Goal: Information Seeking & Learning: Learn about a topic

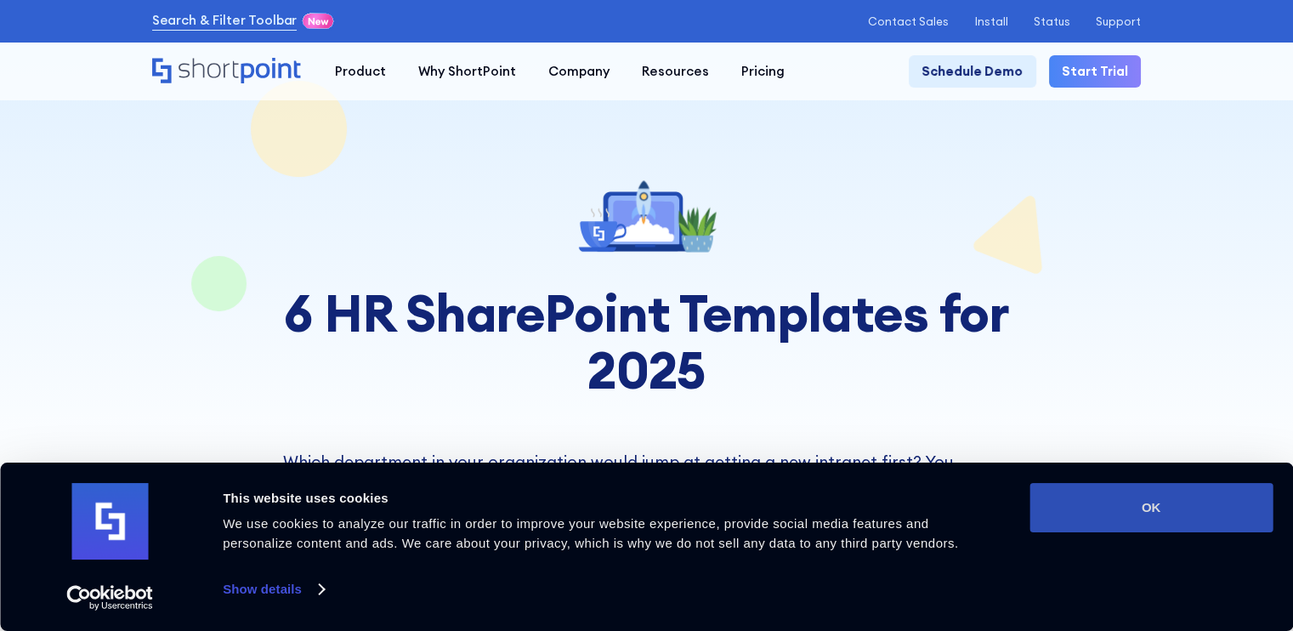
click at [1154, 509] on button "OK" at bounding box center [1151, 507] width 243 height 49
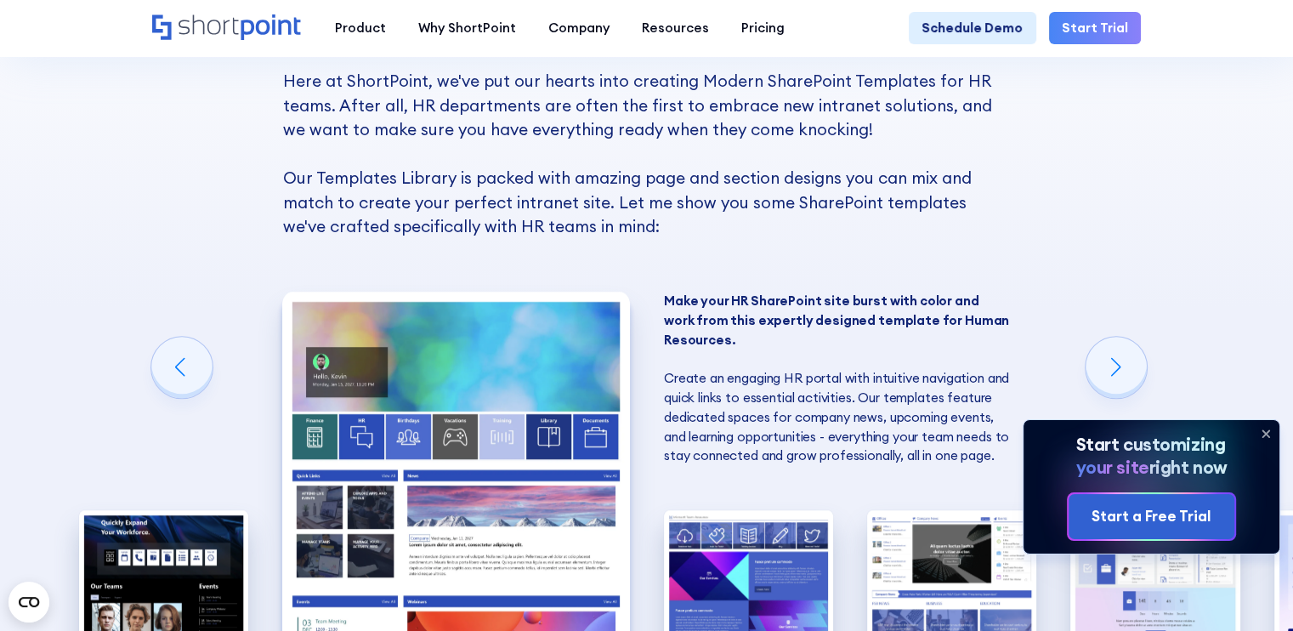
scroll to position [1303, 0]
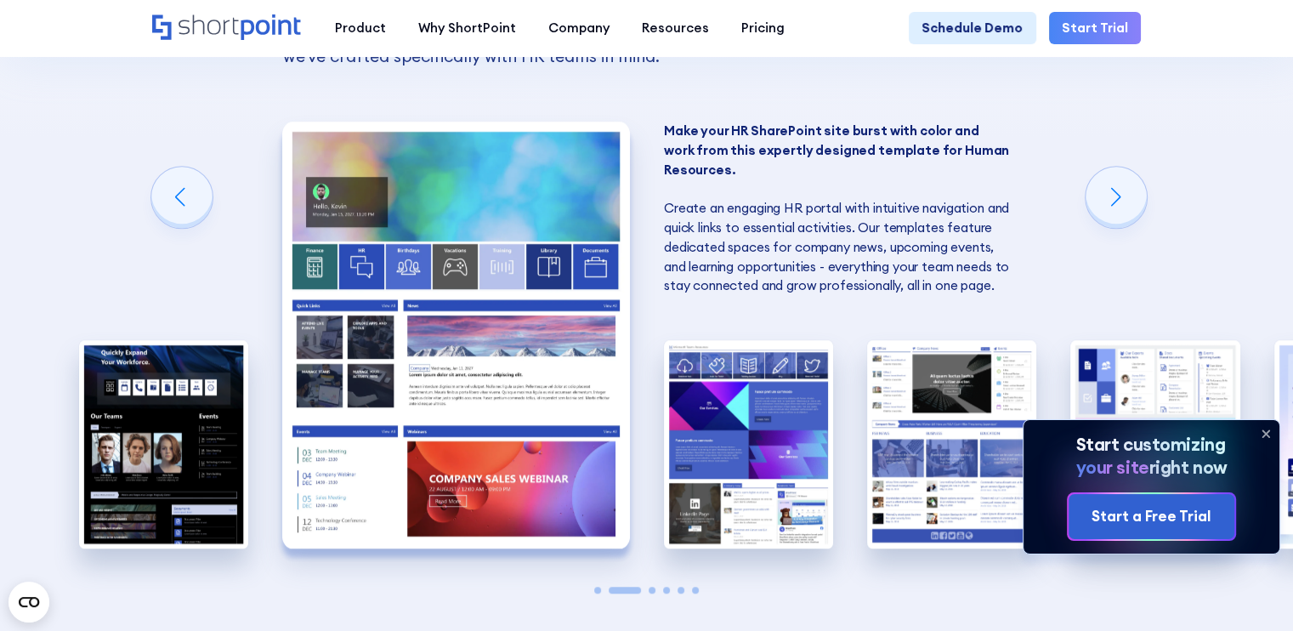
click at [1269, 431] on icon at bounding box center [1265, 433] width 27 height 27
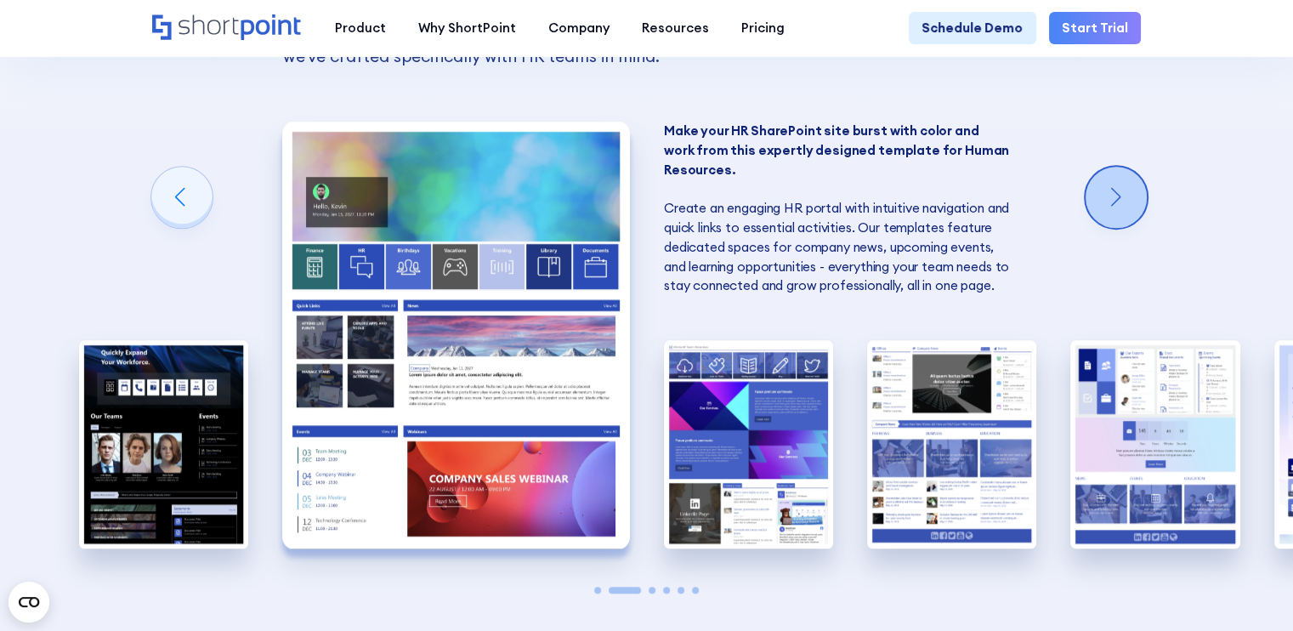
click at [1119, 184] on div "Next slide" at bounding box center [1116, 197] width 61 height 61
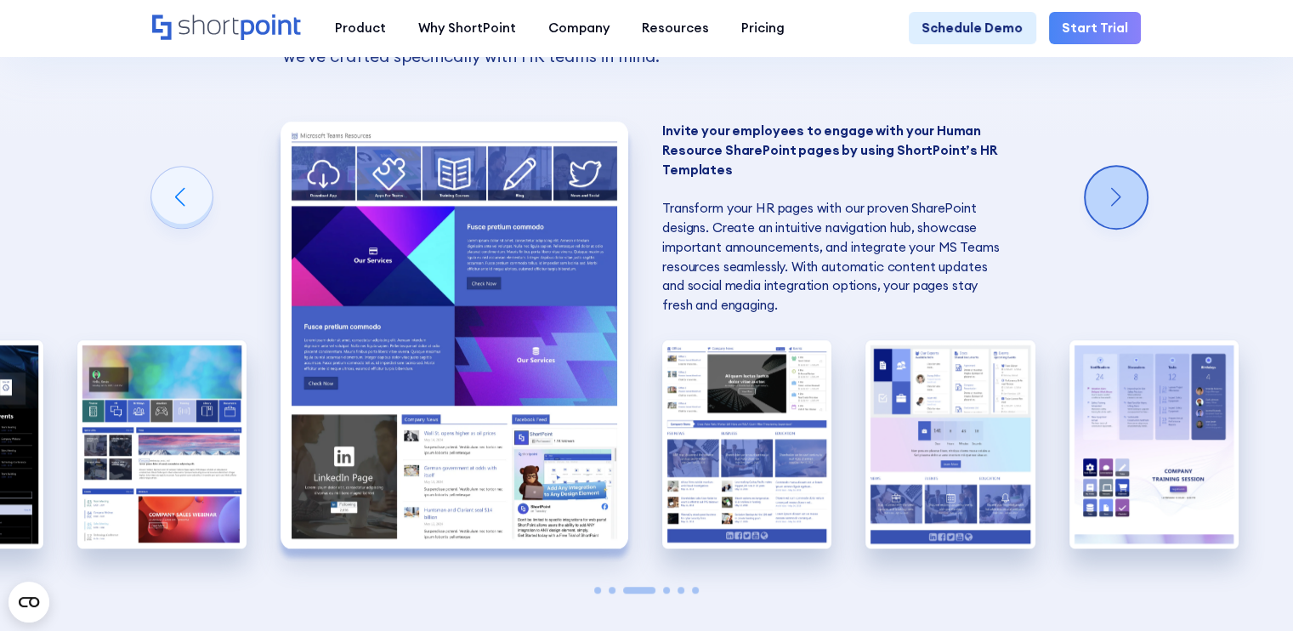
click at [1119, 184] on div "Next slide" at bounding box center [1116, 197] width 61 height 61
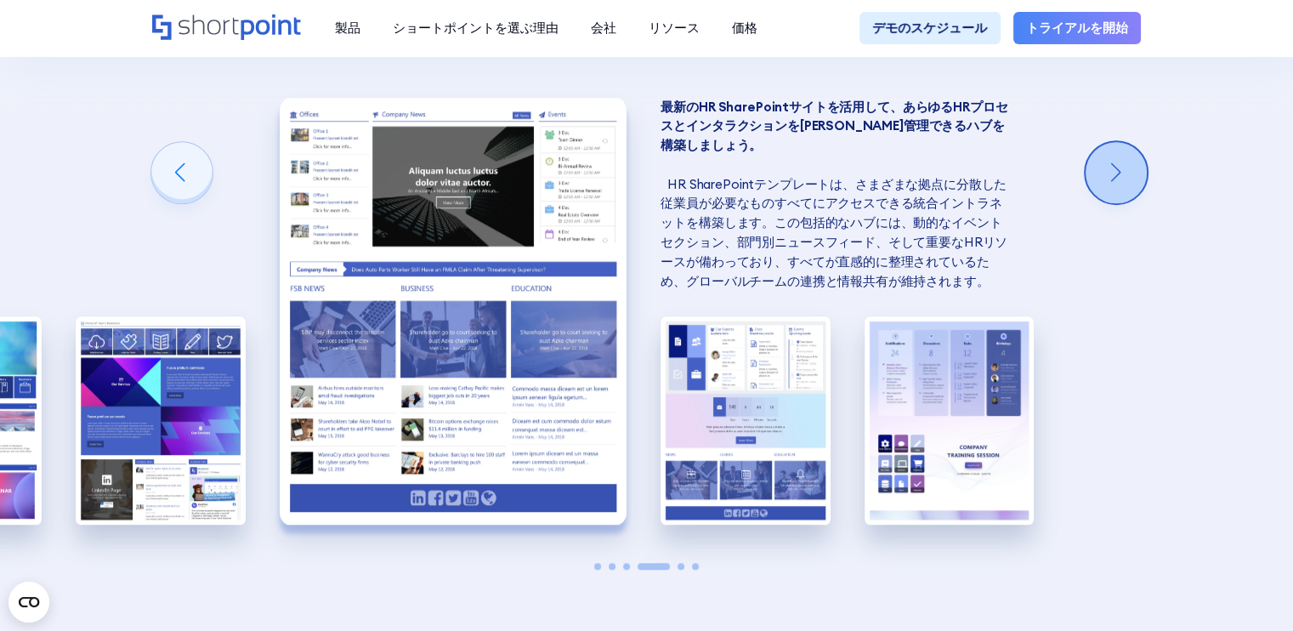
click at [1104, 198] on div "次のスライド" at bounding box center [1116, 172] width 61 height 61
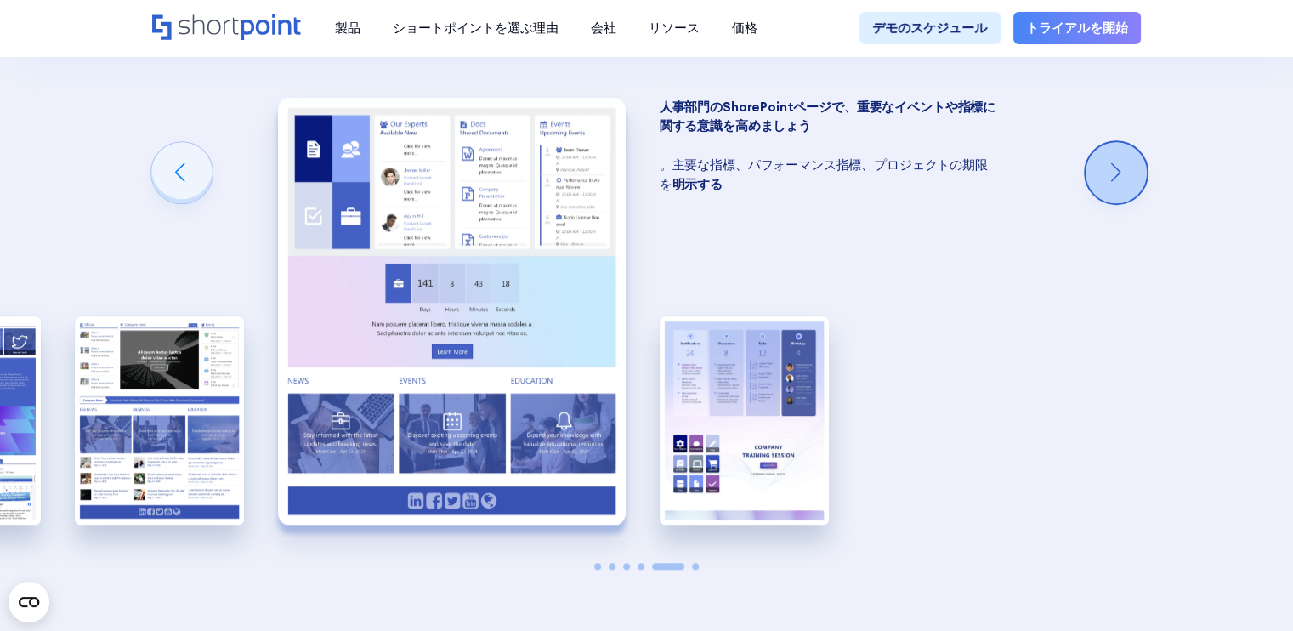
click at [1106, 186] on div "次のスライド" at bounding box center [1116, 172] width 61 height 61
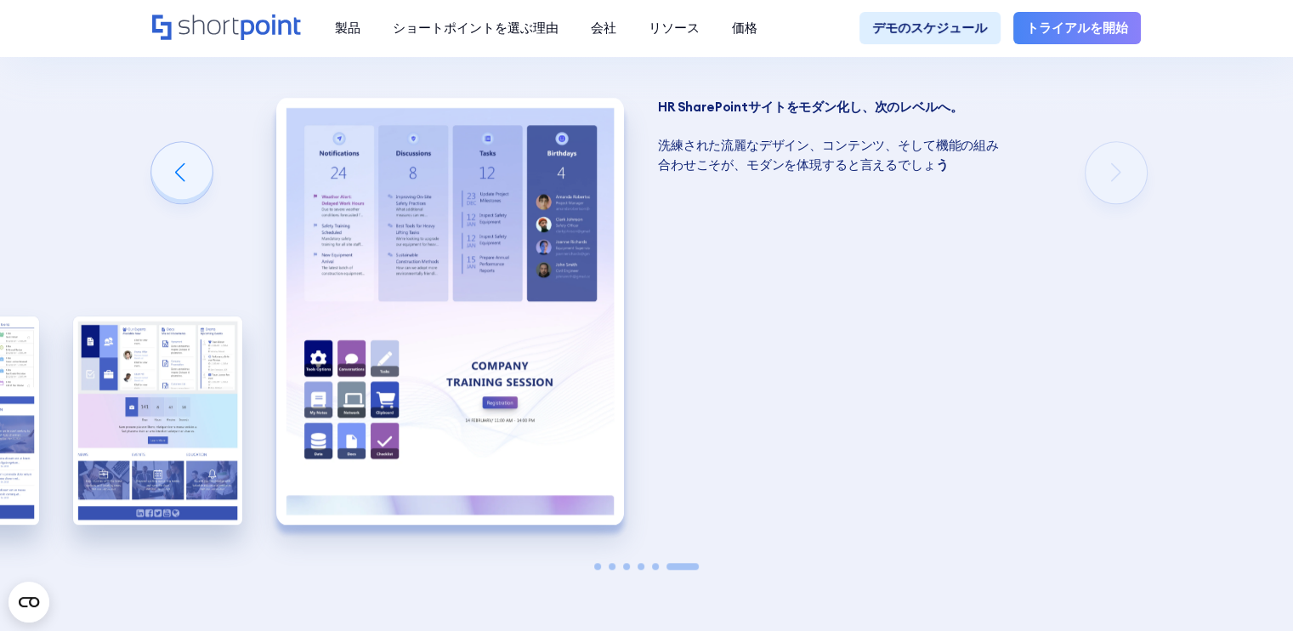
click at [1106, 186] on div "人事向け SharePoint テンプレート ShortPointでは、人事チーム向けに最新のSharePointテンプレートを心を込めて作成しました。人事部…" at bounding box center [646, 206] width 1293 height 1056
click at [171, 172] on div "前のスライド" at bounding box center [181, 172] width 61 height 61
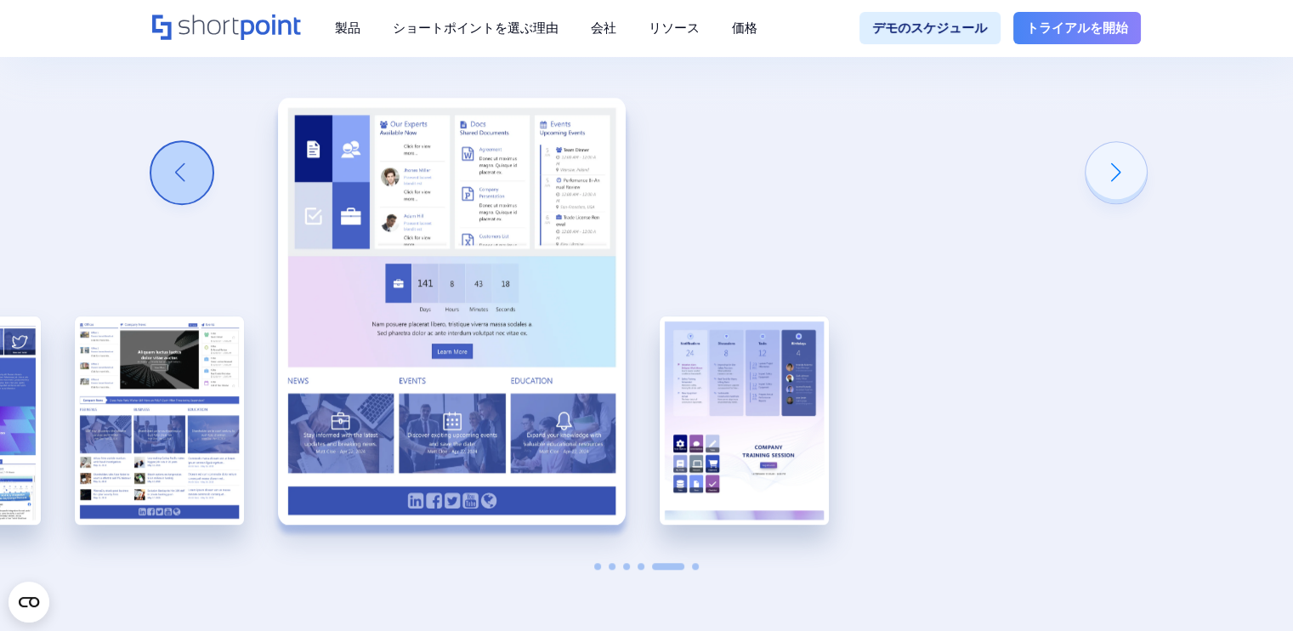
click at [171, 172] on div "前のスライド" at bounding box center [181, 172] width 61 height 61
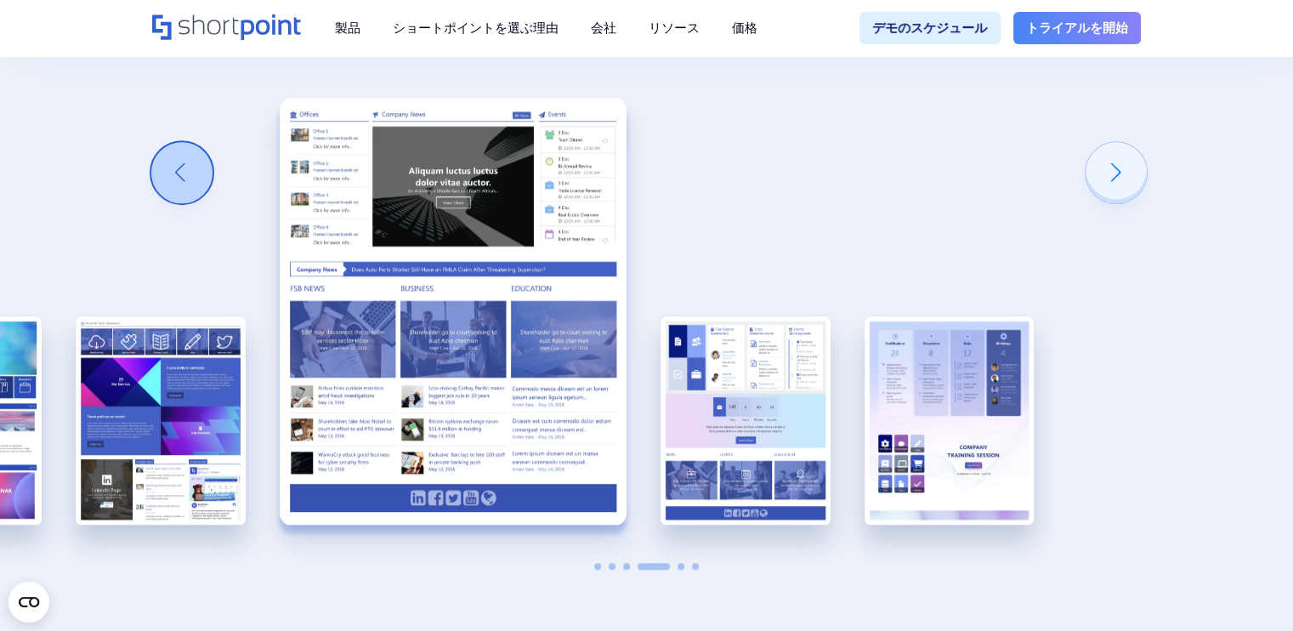
click at [171, 172] on div "前のスライド" at bounding box center [181, 172] width 61 height 61
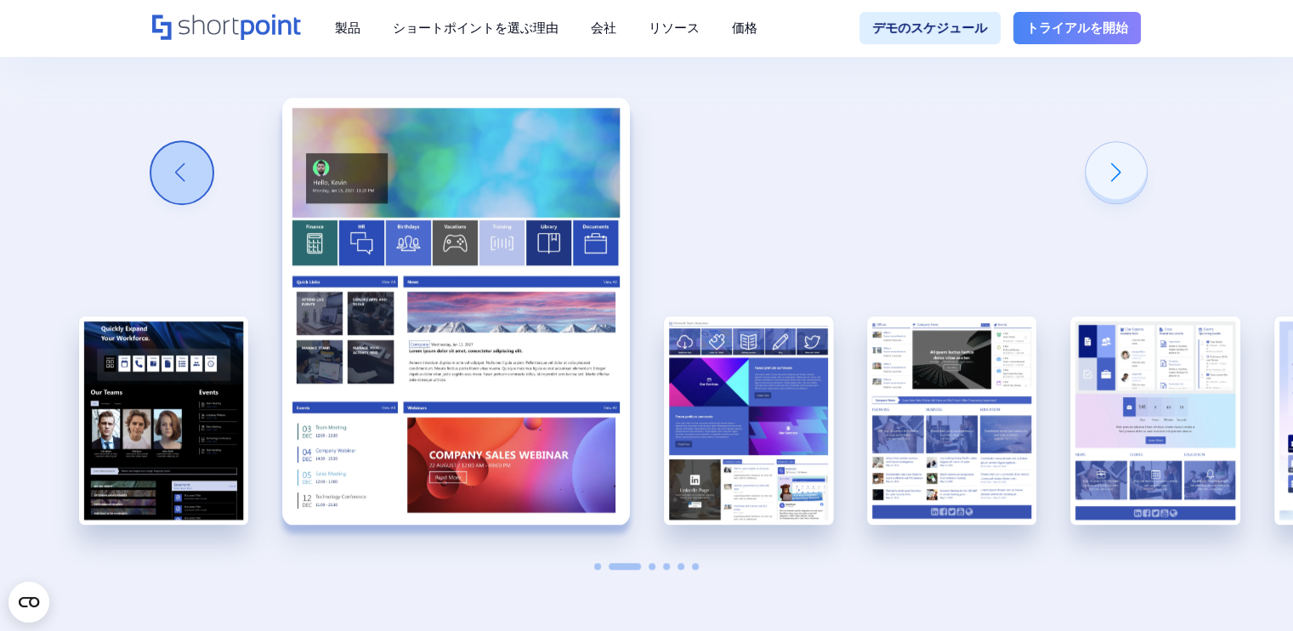
click at [171, 172] on div "前のスライド" at bounding box center [181, 172] width 61 height 61
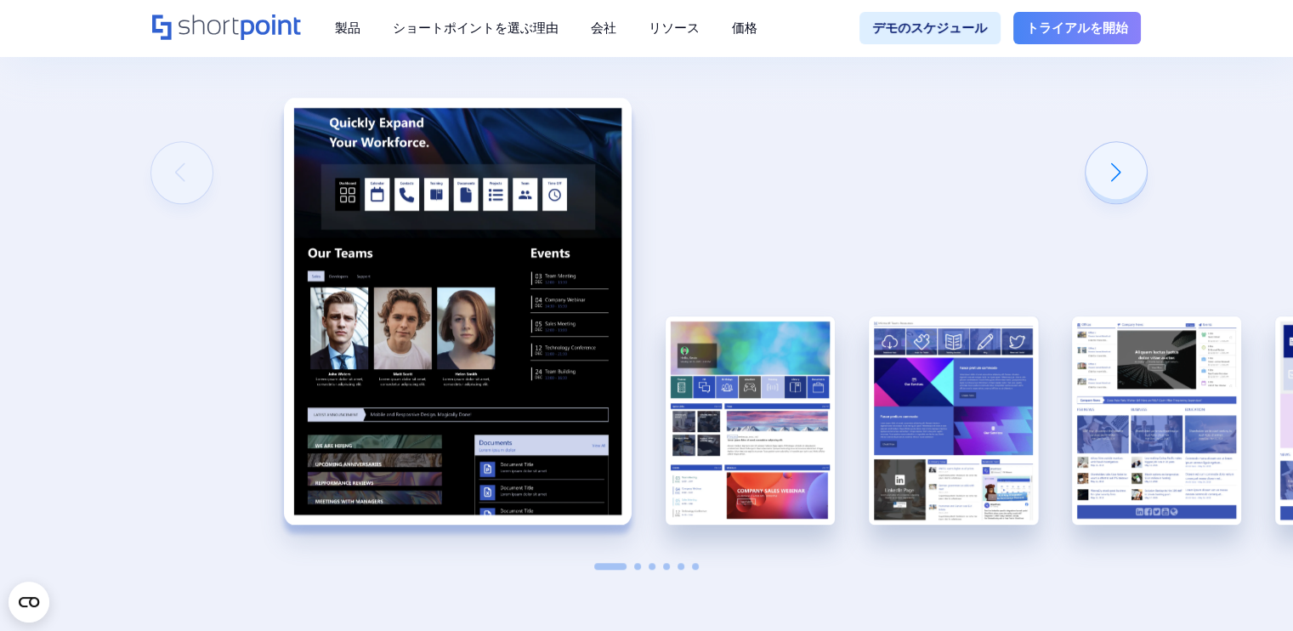
click at [171, 172] on div "人事向け SharePoint テンプレート ShortPointでは、人事チーム向けに最新のSharePointテンプレートを心を込めて作成しました。人事部…" at bounding box center [646, 206] width 1293 height 1056
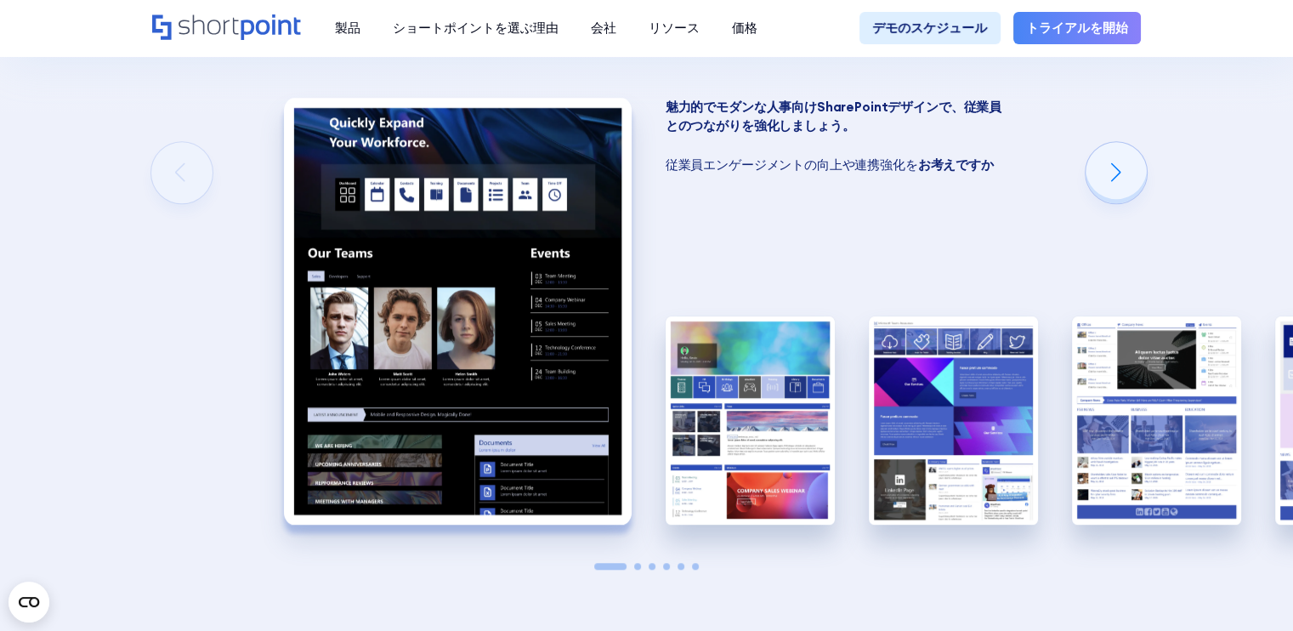
click at [171, 172] on div "人事向け SharePoint テンプレート ShortPointでは、人事チーム向けに最新のSharePointテンプレートを心を込めて作成しました。人事部…" at bounding box center [646, 206] width 1293 height 1056
click at [1138, 183] on div "次のスライド" at bounding box center [1116, 172] width 61 height 61
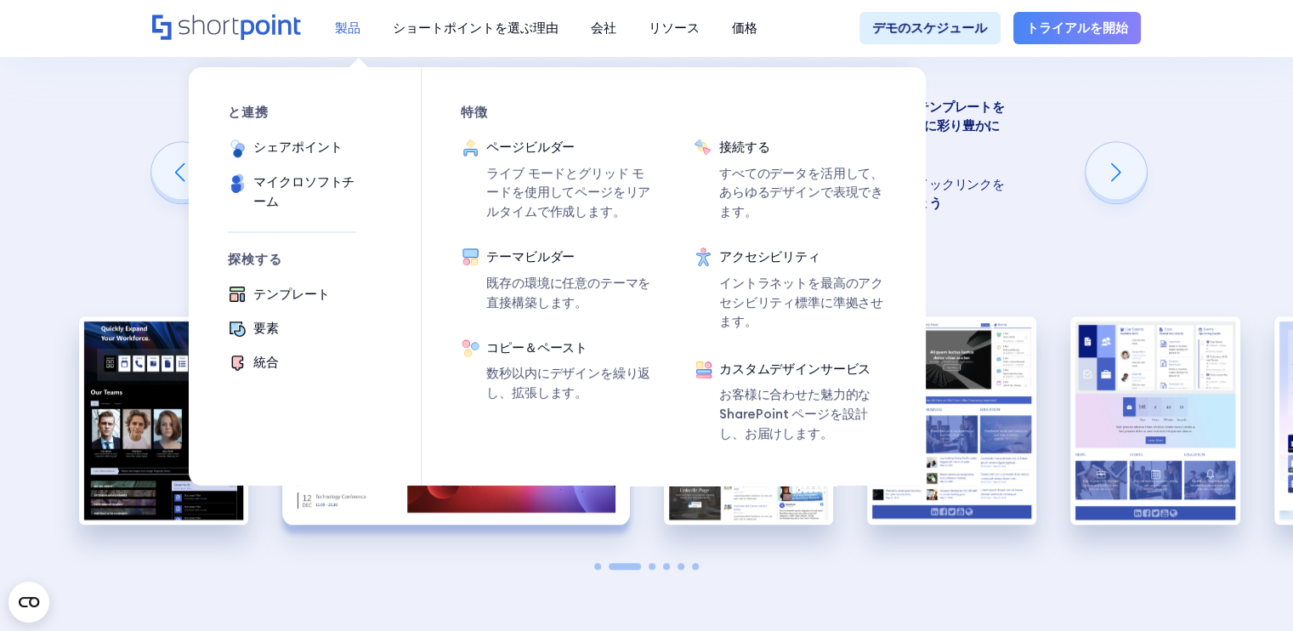
click at [337, 26] on font "製品" at bounding box center [348, 28] width 26 height 16
click at [323, 145] on font "シェアポイント" at bounding box center [297, 147] width 88 height 16
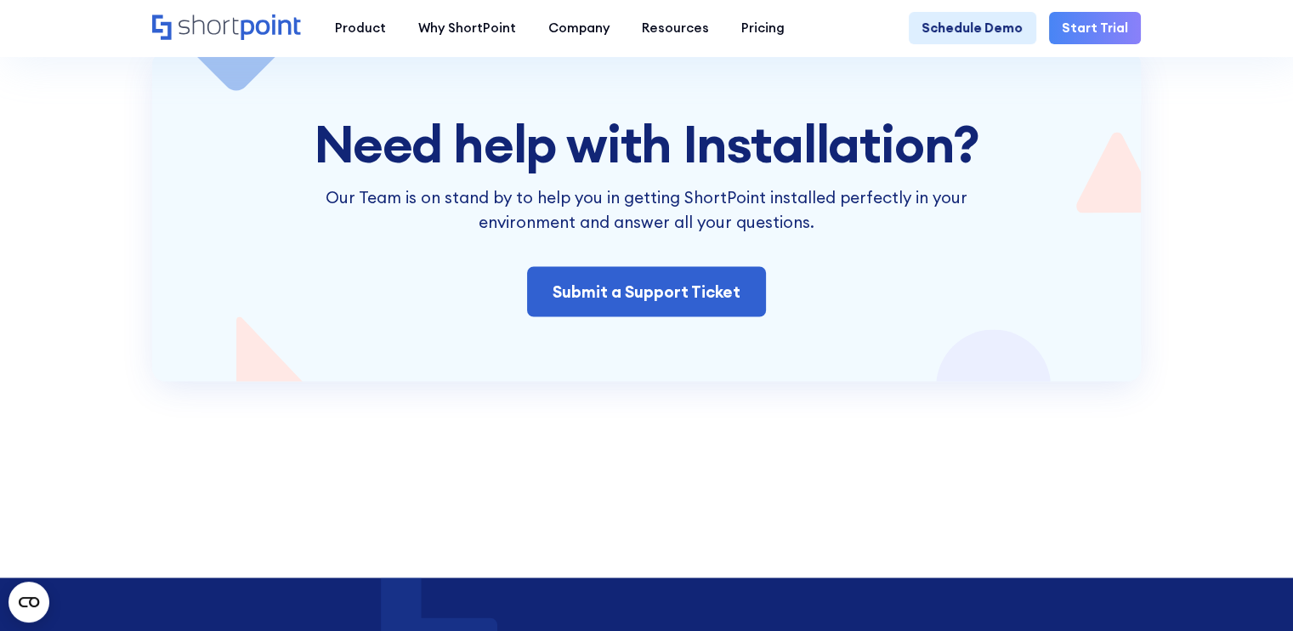
scroll to position [3457, 0]
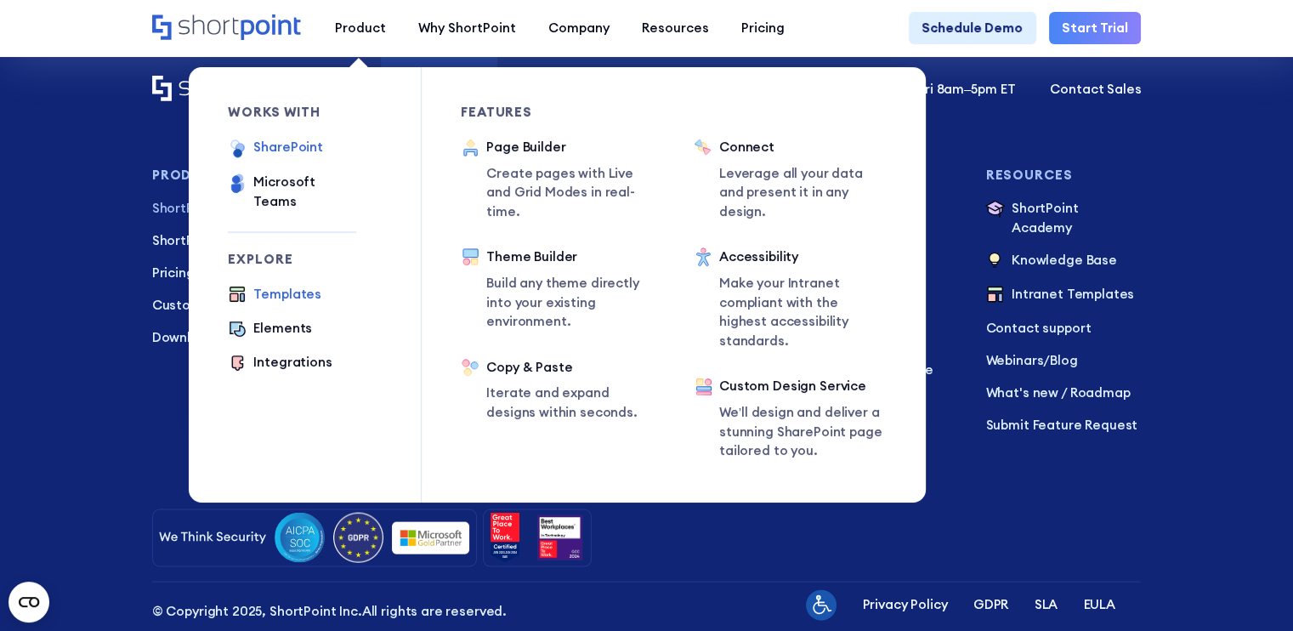
click at [286, 285] on div "Templates" at bounding box center [287, 295] width 68 height 20
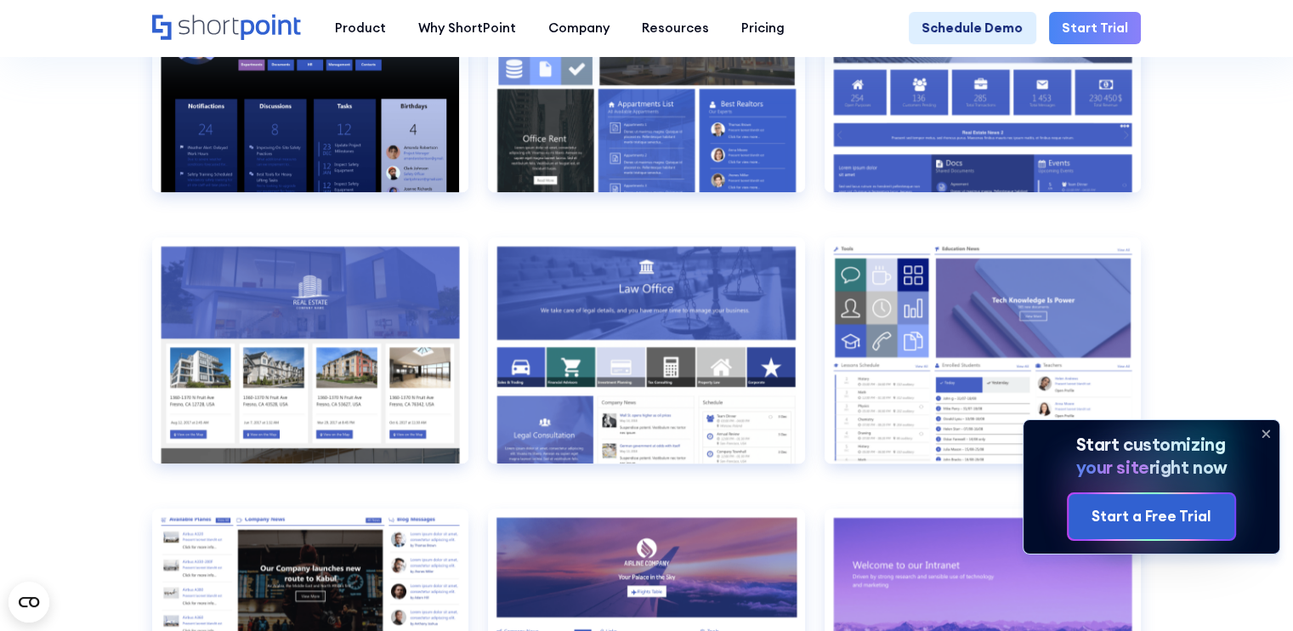
scroll to position [1360, 0]
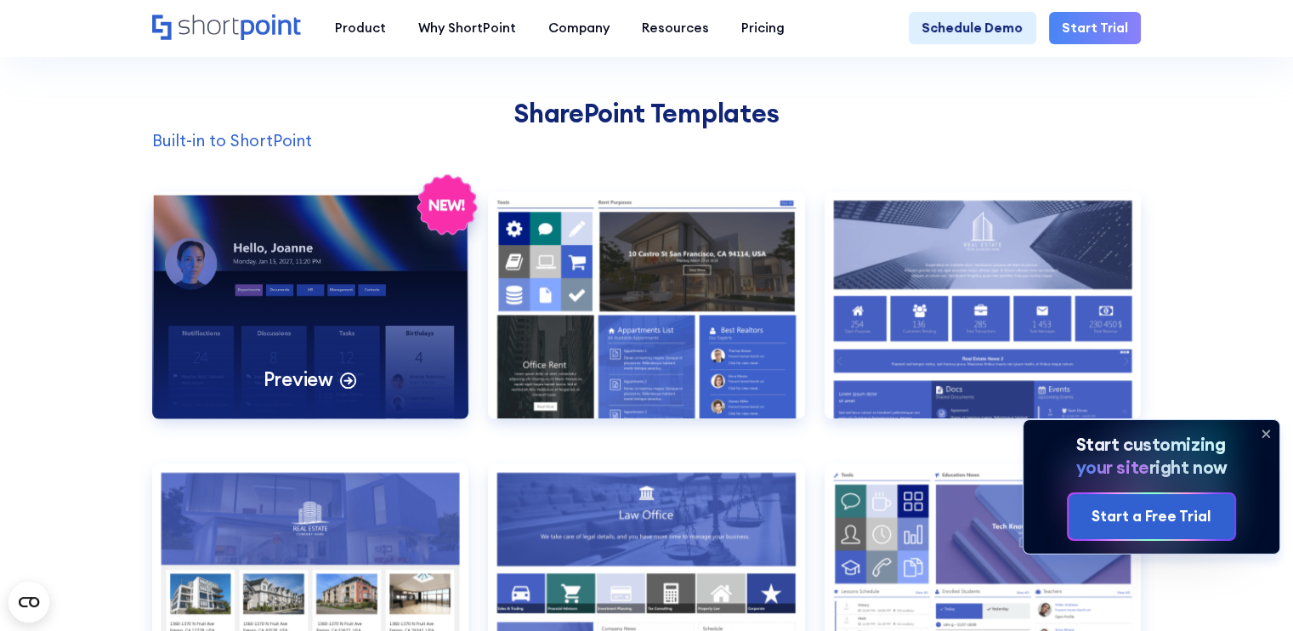
click at [363, 319] on div "Preview" at bounding box center [310, 304] width 317 height 226
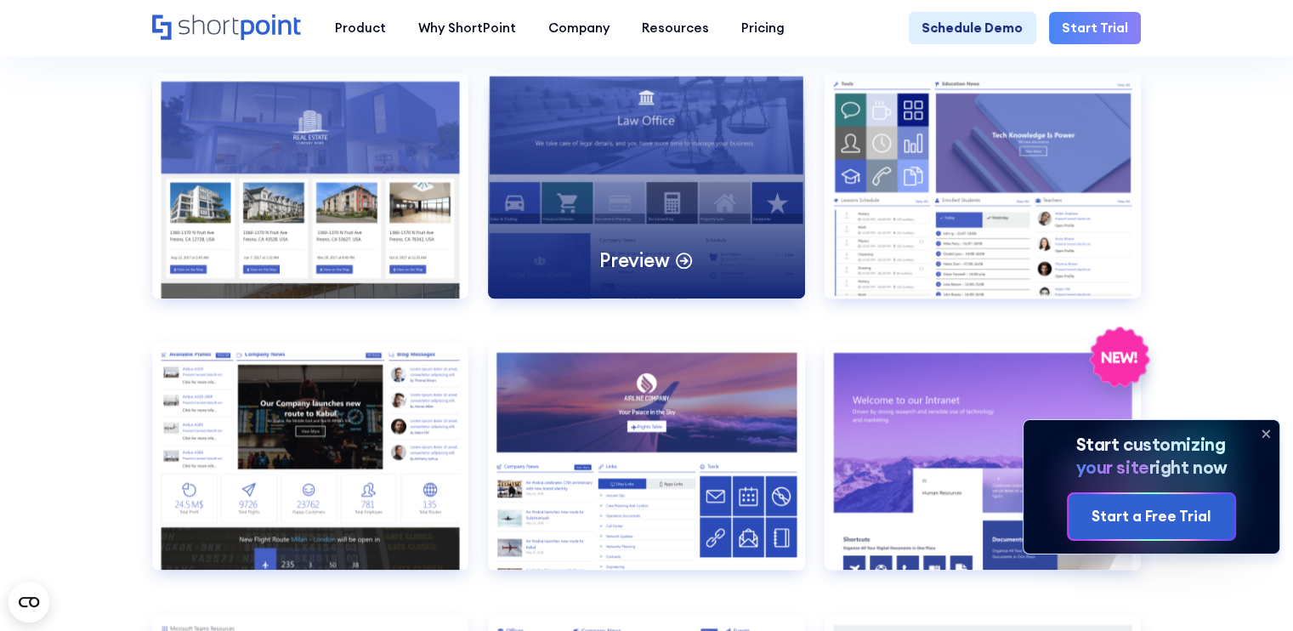
scroll to position [1757, 0]
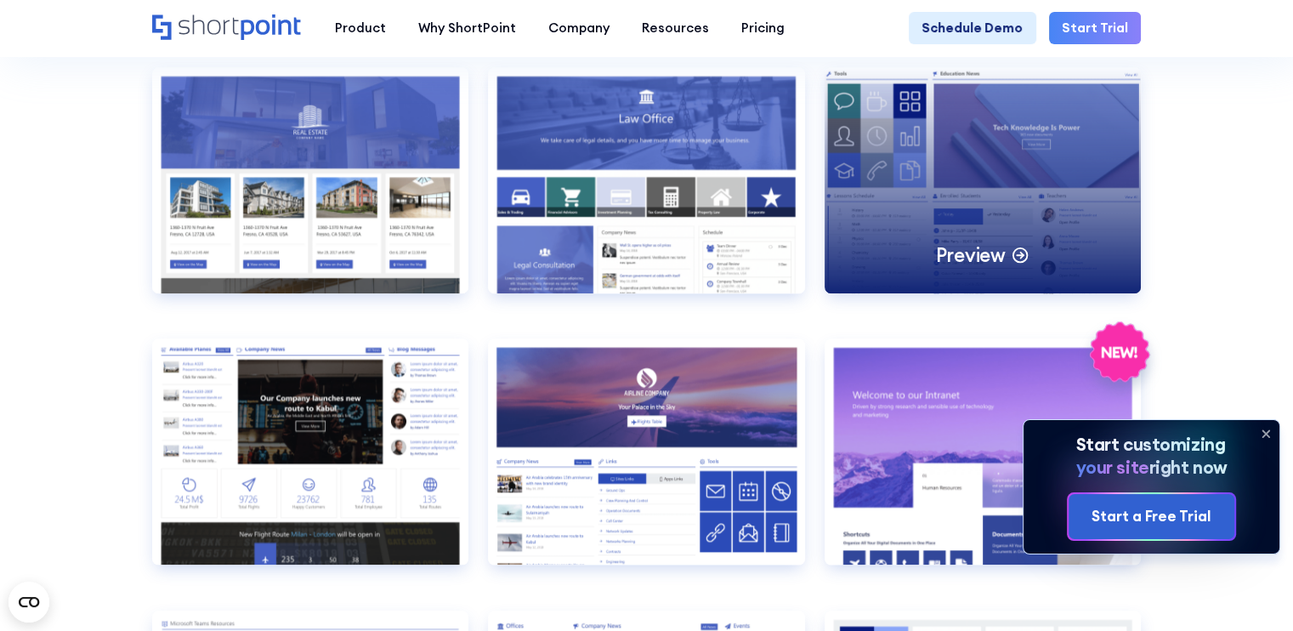
click at [850, 243] on div "Preview" at bounding box center [983, 180] width 317 height 226
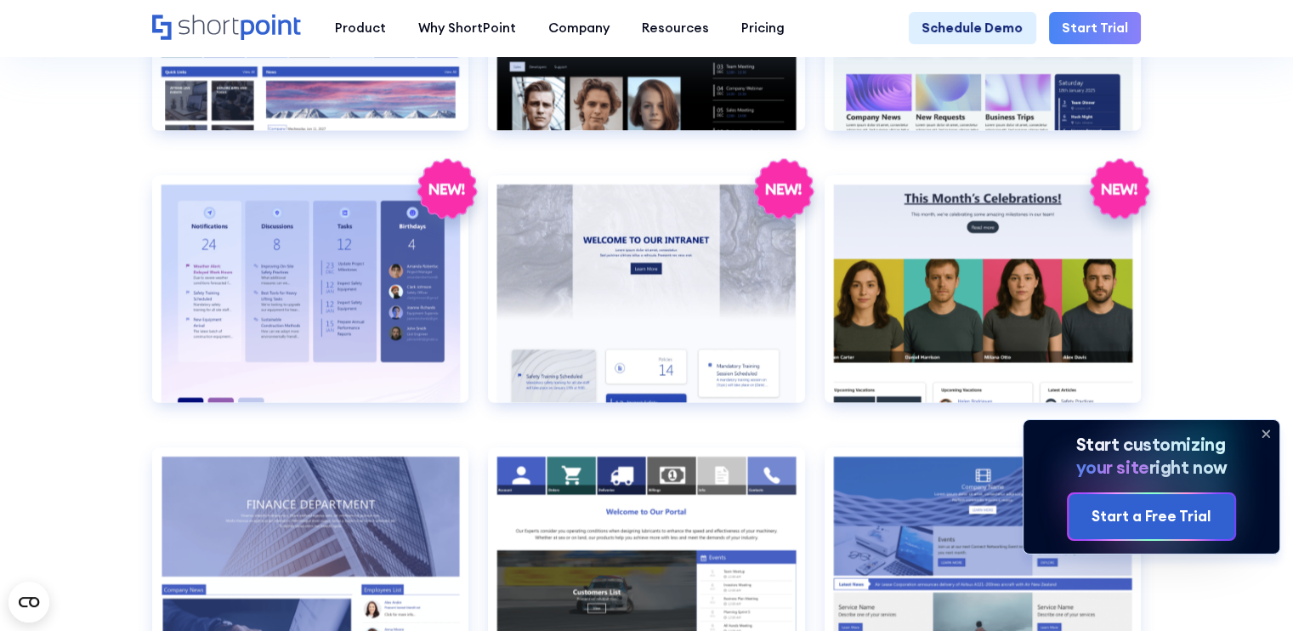
scroll to position [2777, 0]
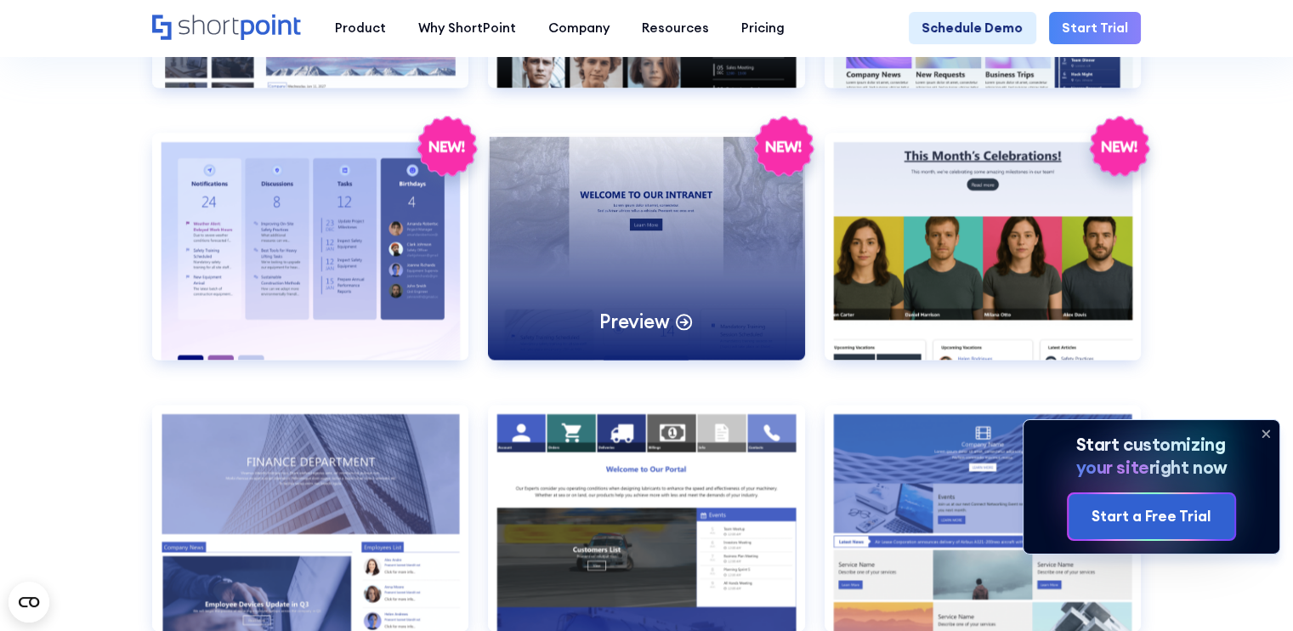
click at [721, 219] on div "Preview" at bounding box center [646, 246] width 317 height 226
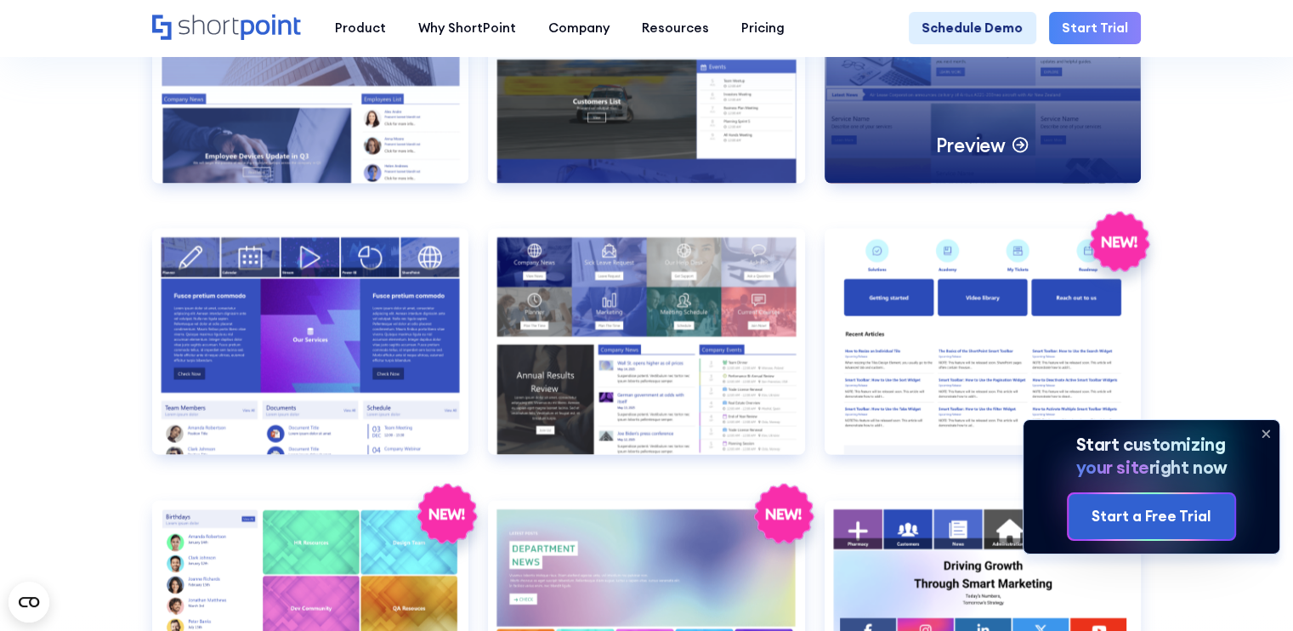
scroll to position [3231, 0]
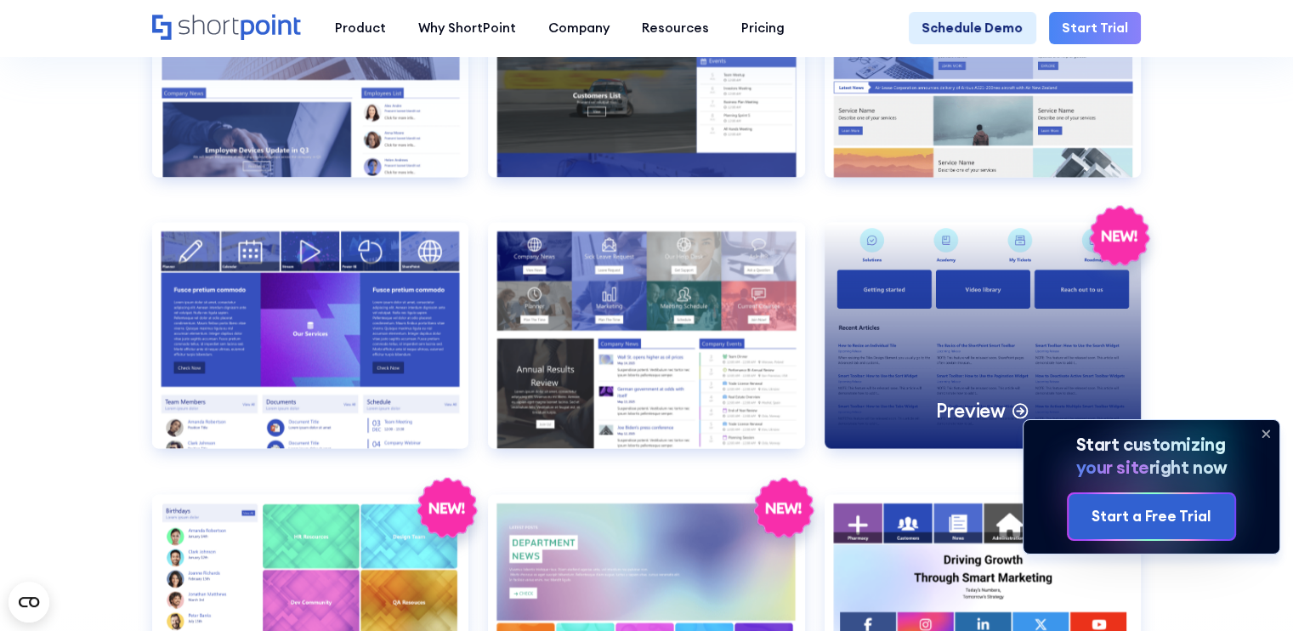
click at [934, 317] on div "Preview" at bounding box center [983, 335] width 317 height 226
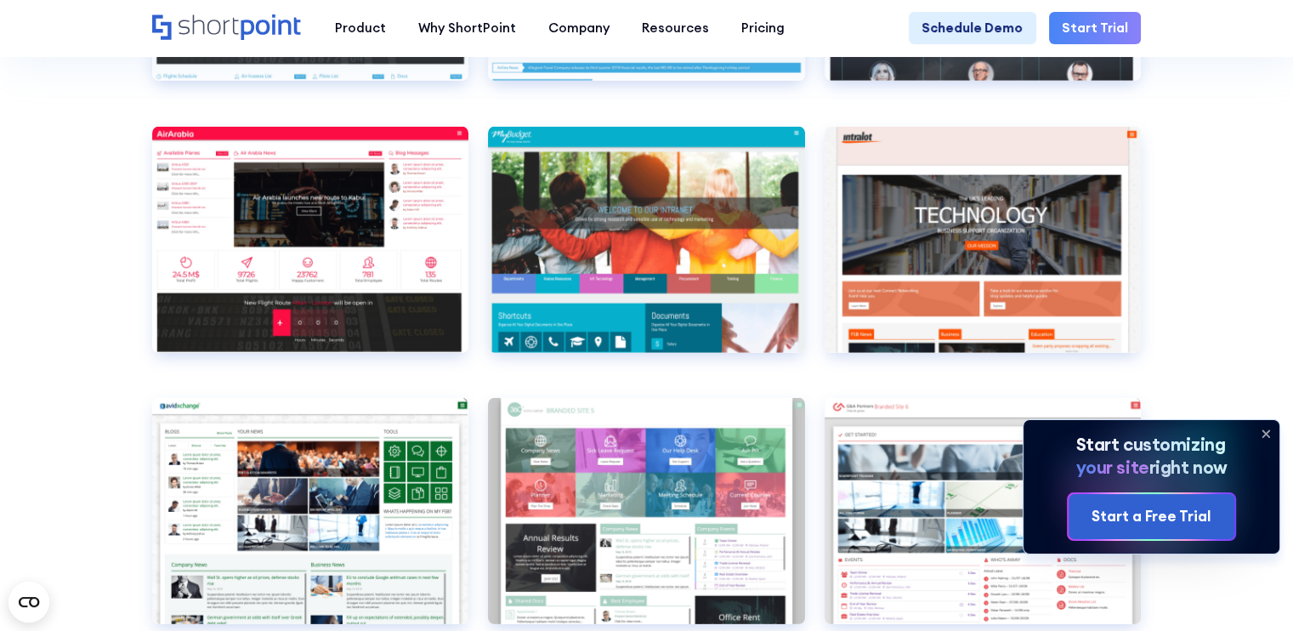
scroll to position [5101, 0]
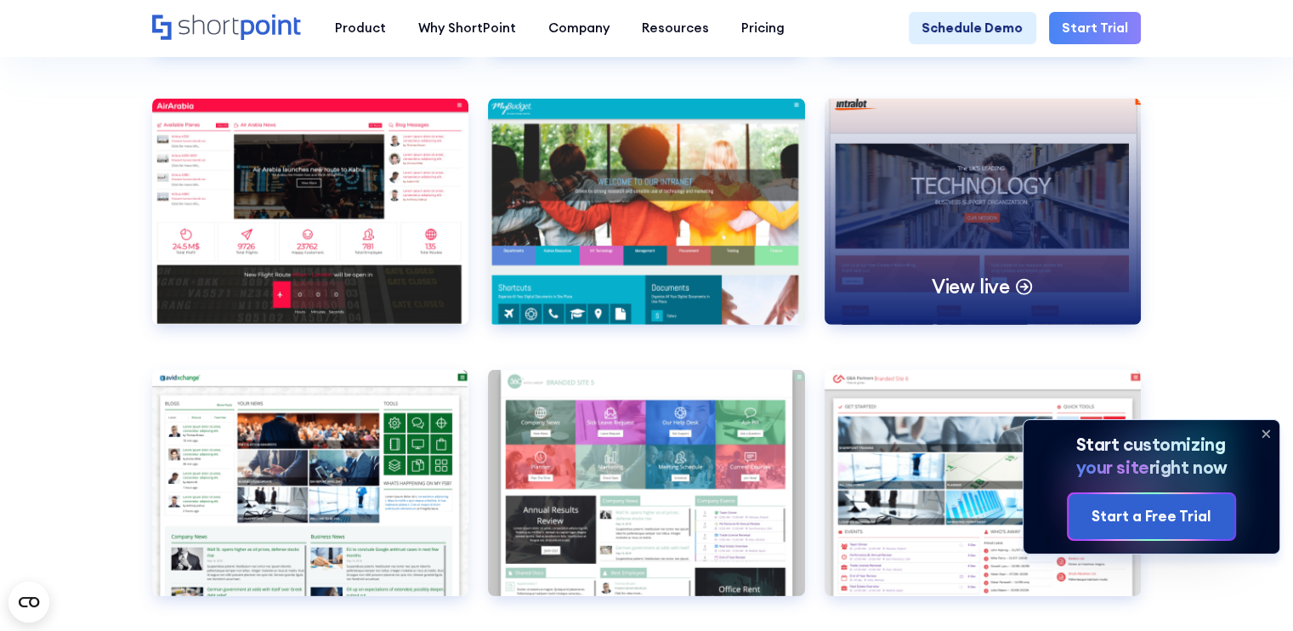
click at [996, 304] on div "View live" at bounding box center [983, 212] width 317 height 226
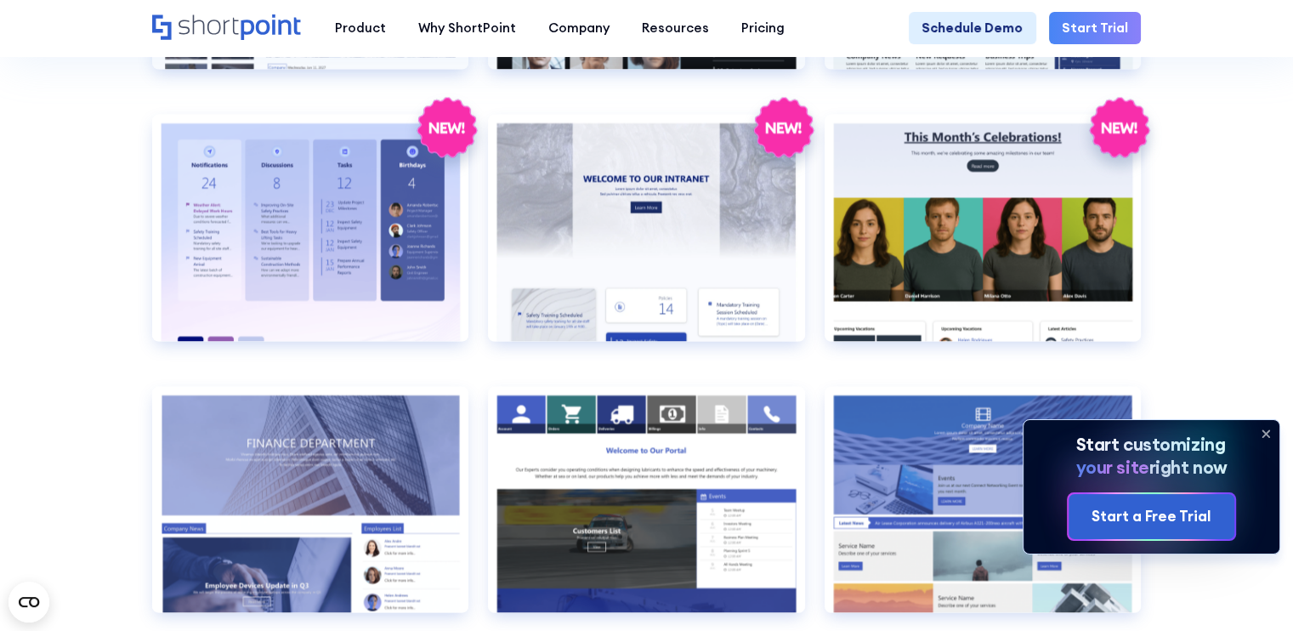
scroll to position [2834, 0]
